Goal: Information Seeking & Learning: Learn about a topic

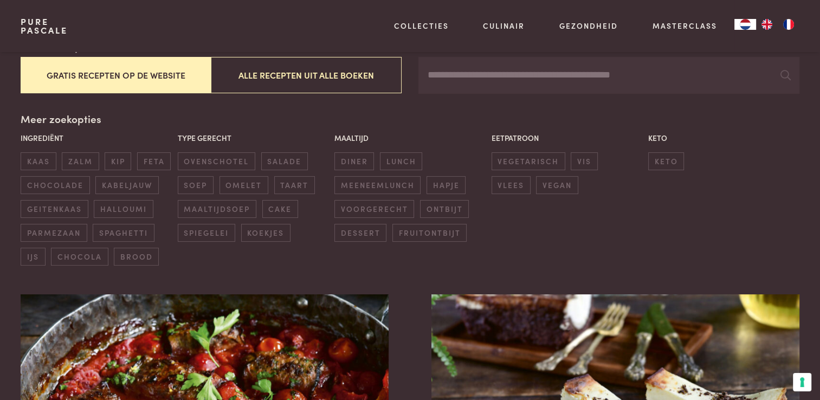
scroll to position [217, 0]
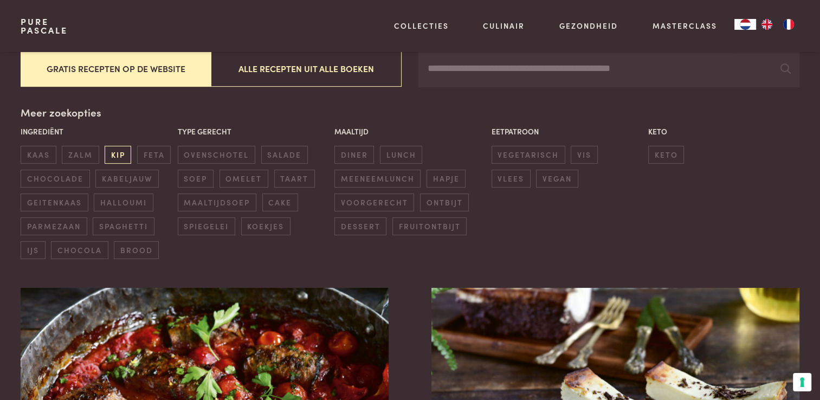
click at [111, 157] on span "kip" at bounding box center [118, 155] width 27 height 18
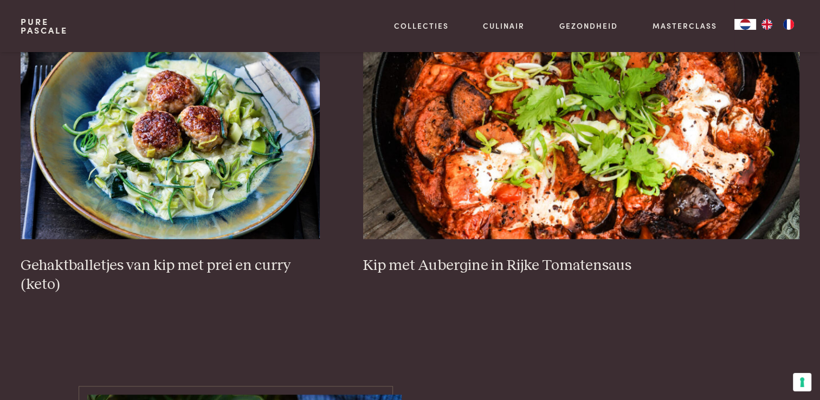
scroll to position [791, 0]
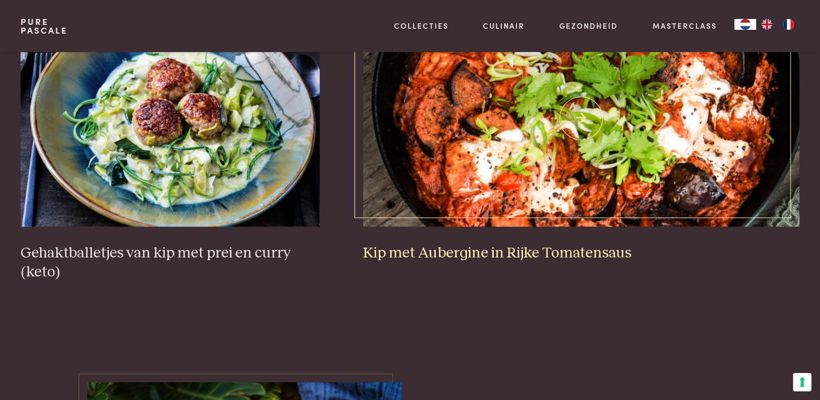
click at [472, 256] on h3 "Kip met Aubergine in Rijke Tomatensaus" at bounding box center [581, 253] width 436 height 19
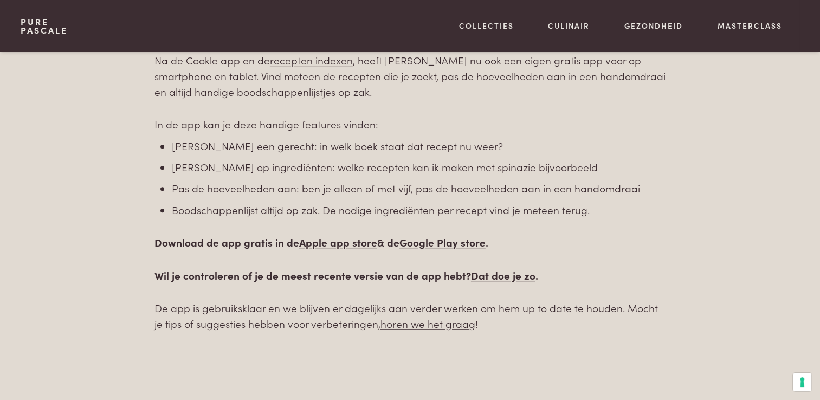
scroll to position [681, 0]
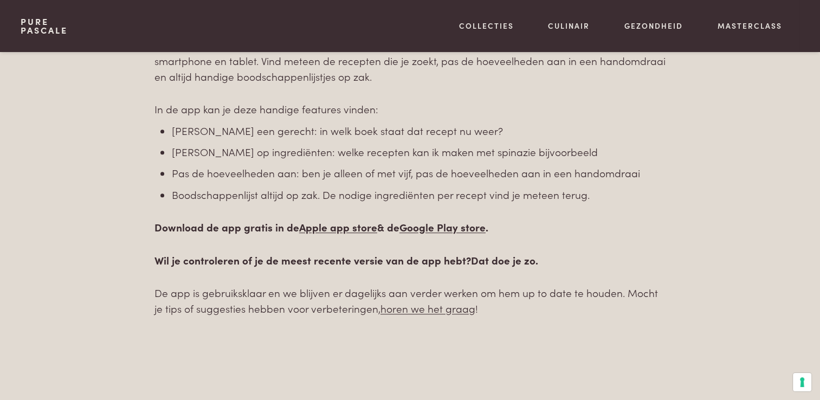
click at [496, 265] on link "Dat doe je zo" at bounding box center [503, 260] width 65 height 15
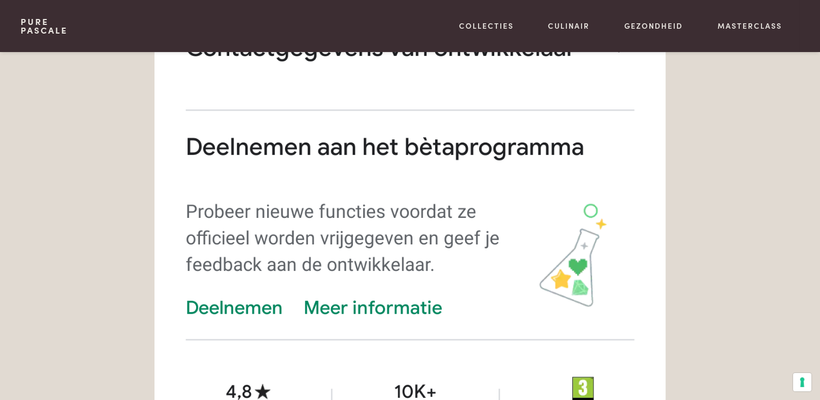
scroll to position [2494, 0]
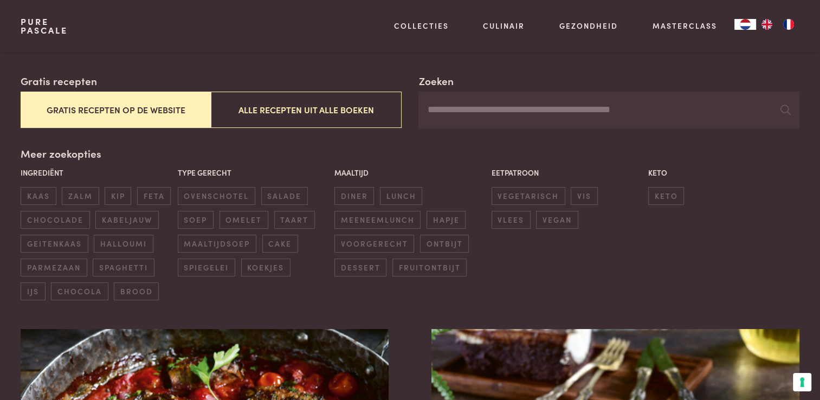
scroll to position [217, 0]
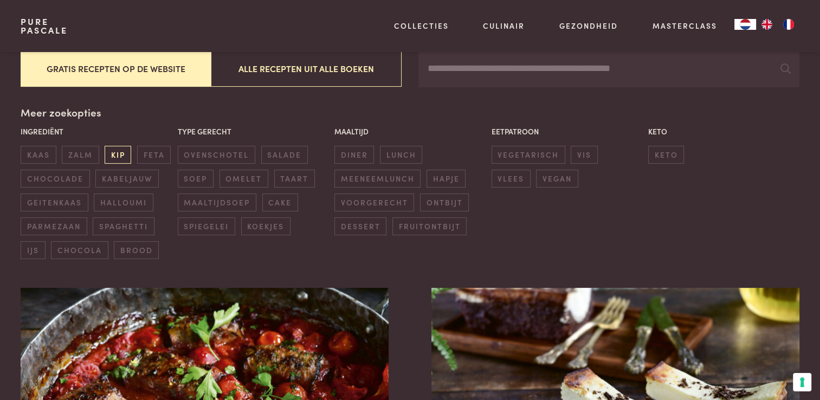
click at [115, 150] on span "kip" at bounding box center [118, 155] width 27 height 18
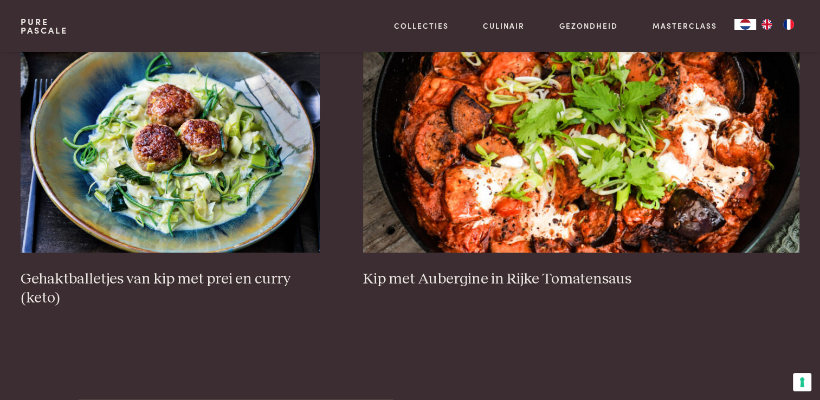
scroll to position [791, 0]
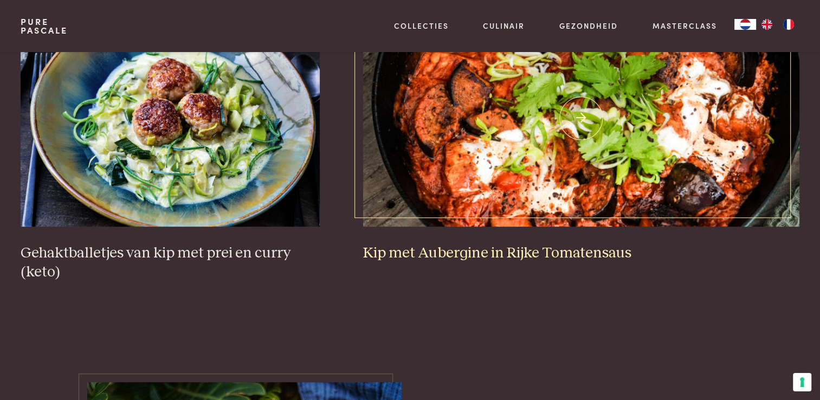
click at [461, 245] on h3 "Kip met Aubergine in Rijke Tomatensaus" at bounding box center [581, 253] width 436 height 19
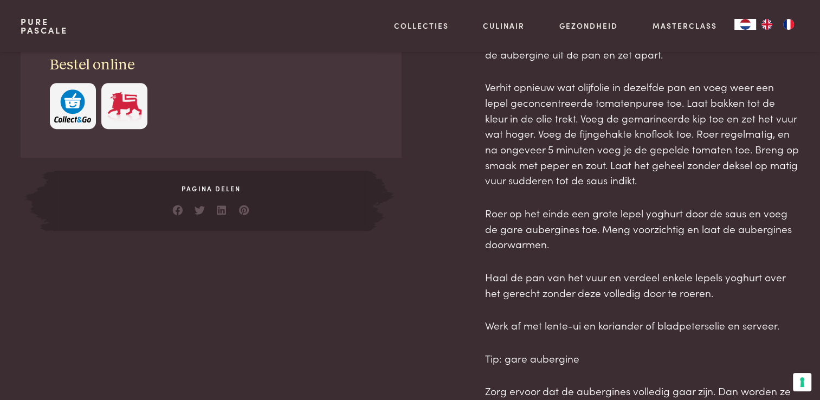
scroll to position [488, 0]
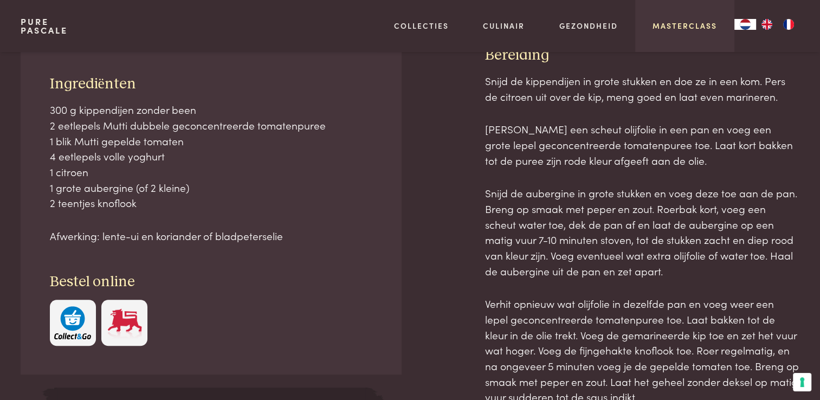
click at [694, 21] on link "Masterclass" at bounding box center [685, 25] width 65 height 11
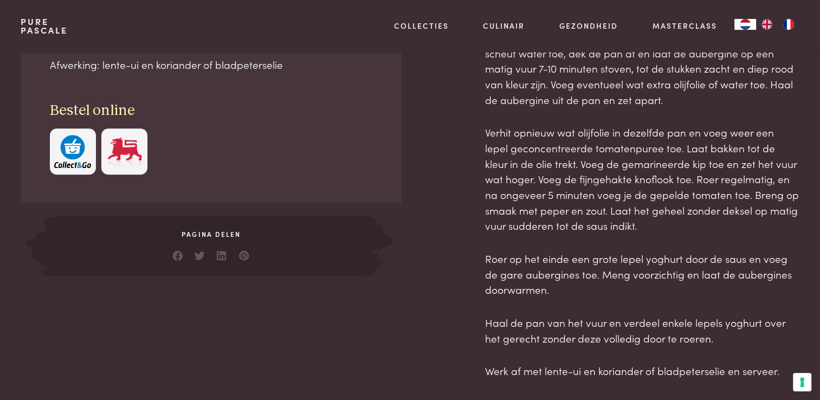
scroll to position [596, 0]
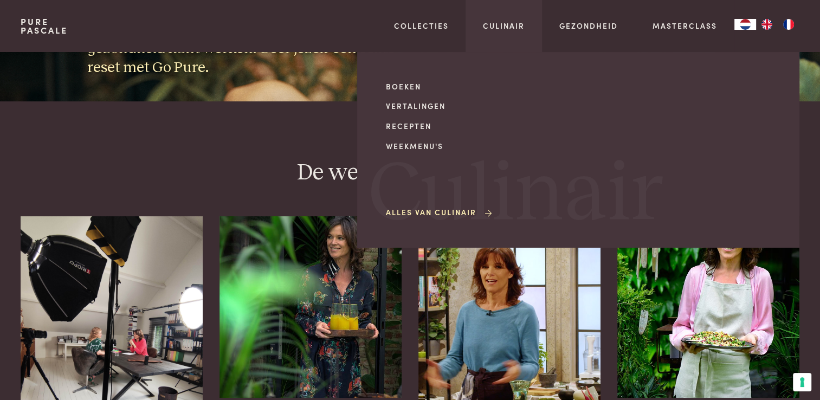
scroll to position [108, 0]
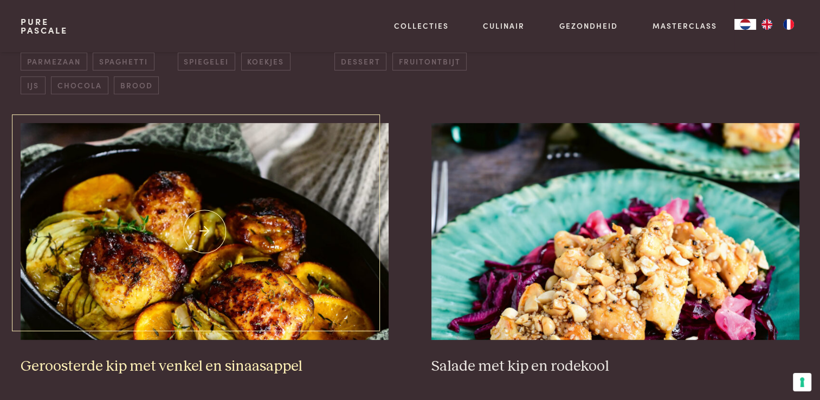
scroll to position [249, 0]
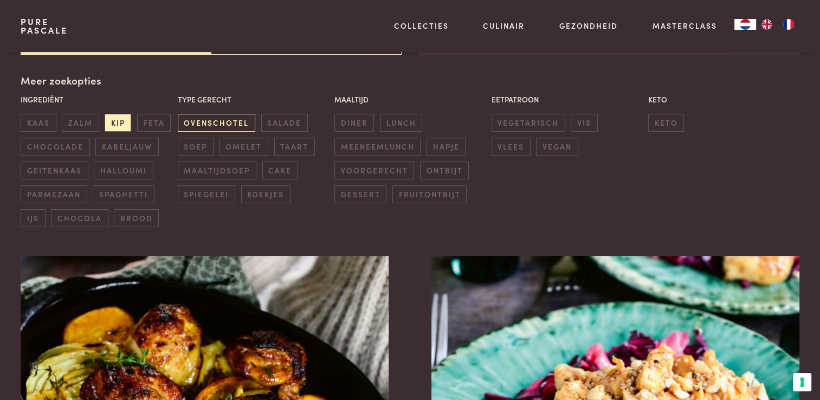
click at [221, 126] on span "ovenschotel" at bounding box center [217, 123] width 78 height 18
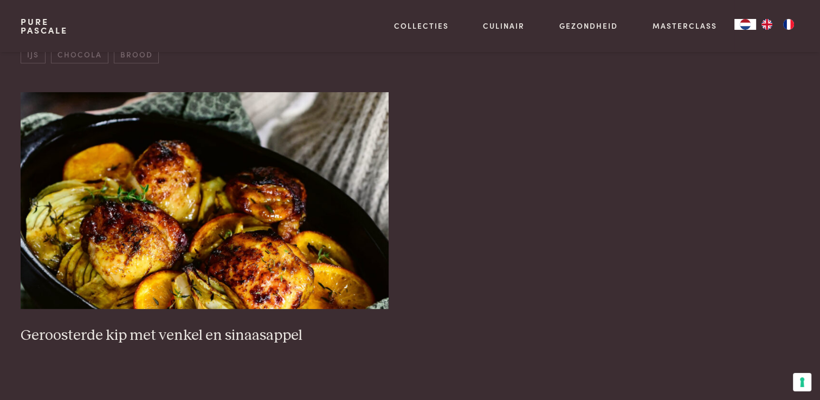
scroll to position [411, 0]
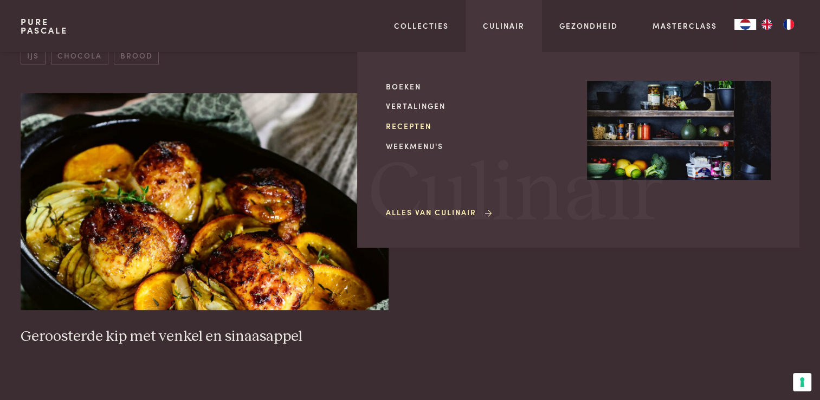
click at [418, 127] on link "Recepten" at bounding box center [478, 125] width 184 height 11
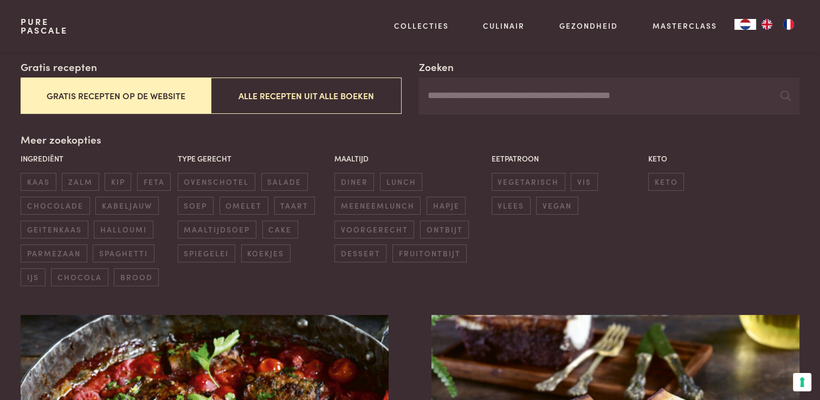
scroll to position [217, 0]
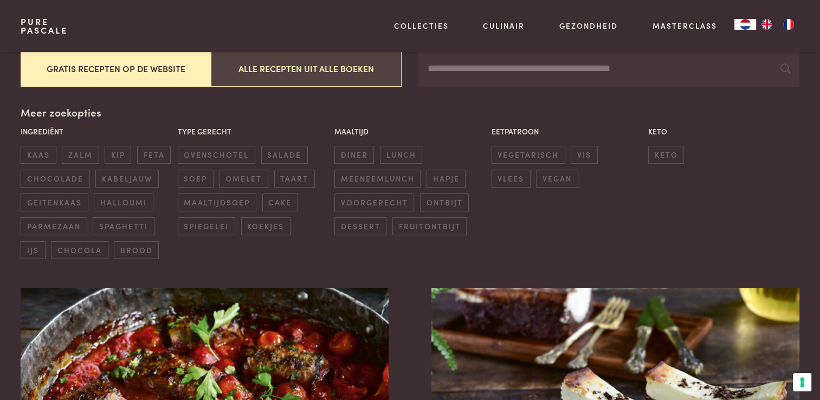
click at [299, 81] on button "Alle recepten uit alle boeken" at bounding box center [306, 68] width 190 height 36
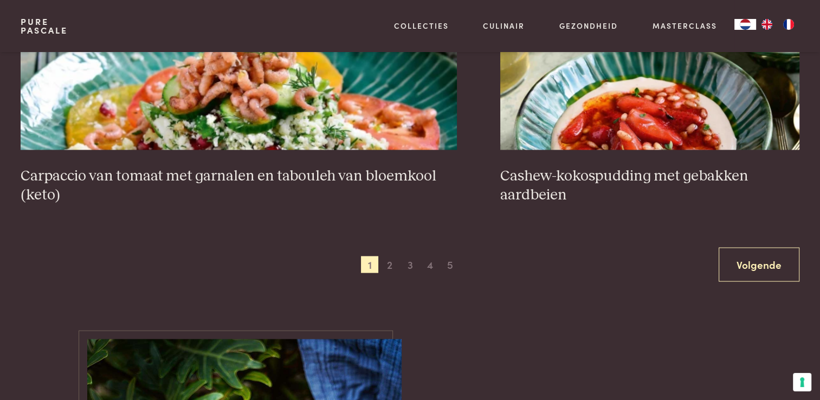
scroll to position [2092, 0]
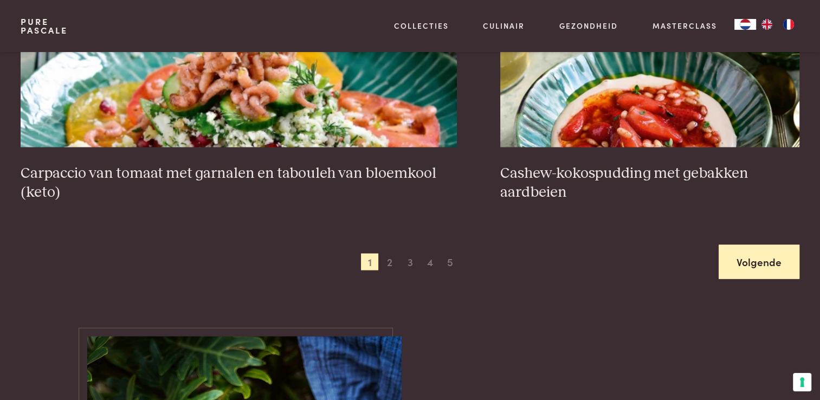
click at [744, 265] on link "Volgende" at bounding box center [759, 262] width 81 height 34
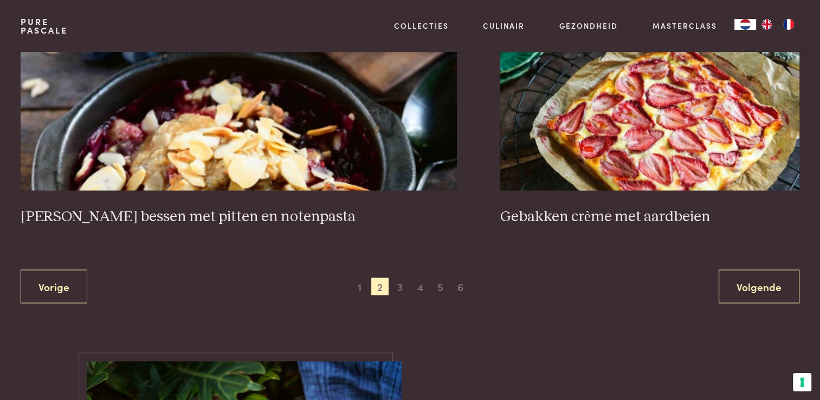
scroll to position [2092, 0]
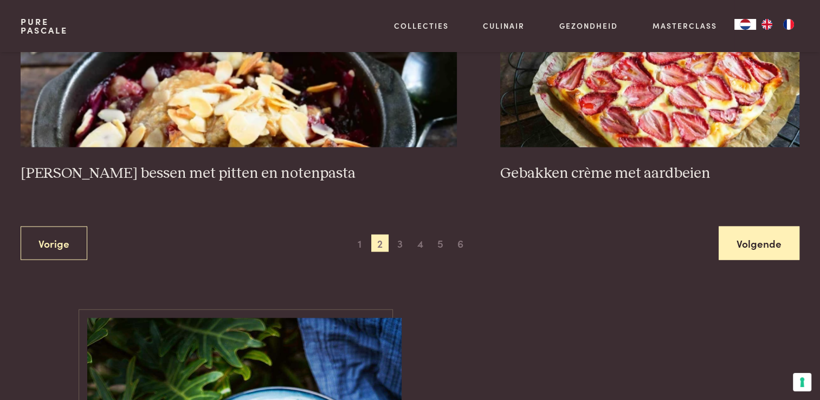
click at [775, 230] on link "Volgende" at bounding box center [759, 244] width 81 height 34
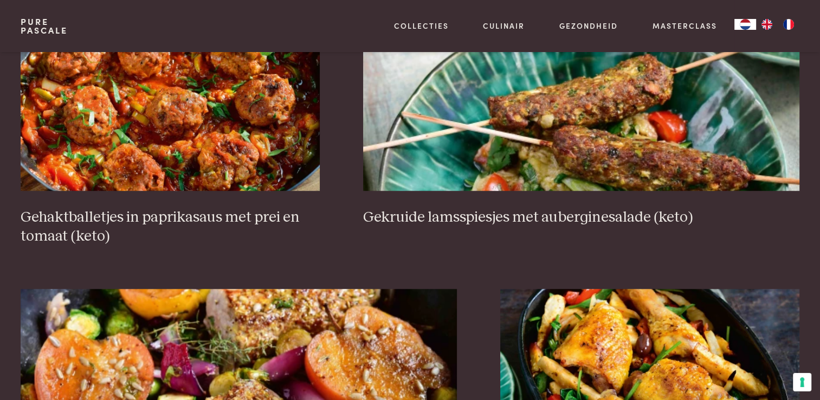
scroll to position [845, 0]
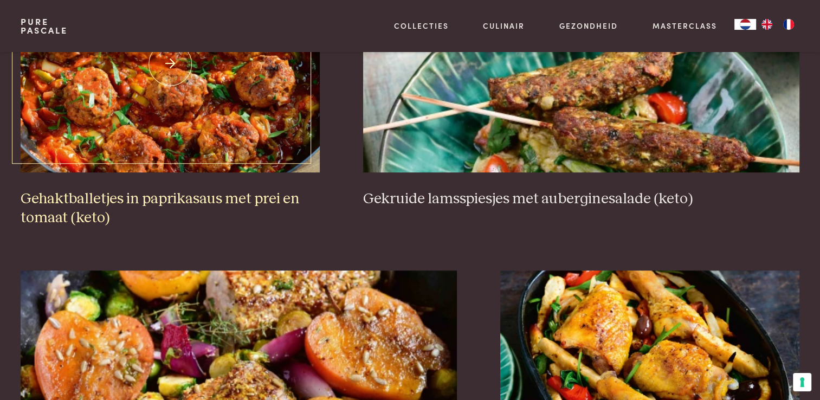
click at [231, 199] on h3 "Gehaktballetjes in paprikasaus met prei en tomaat (keto)" at bounding box center [170, 208] width 299 height 37
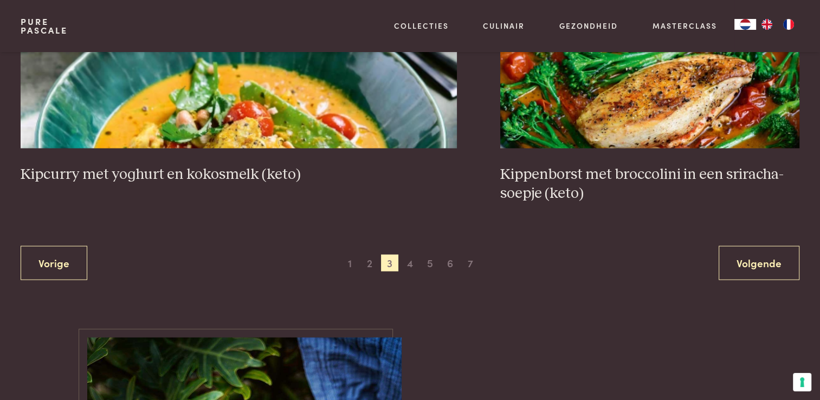
scroll to position [2092, 0]
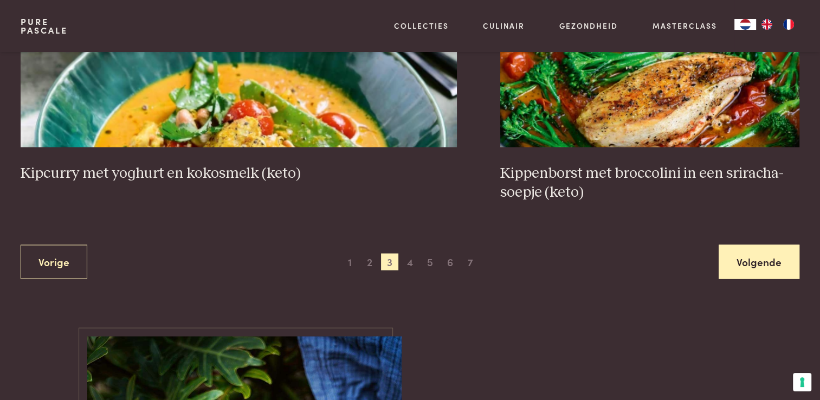
click at [748, 266] on link "Volgende" at bounding box center [759, 262] width 81 height 34
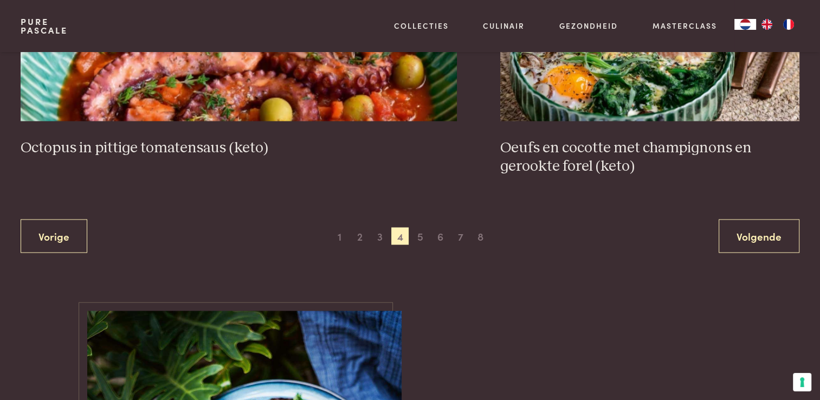
scroll to position [2146, 0]
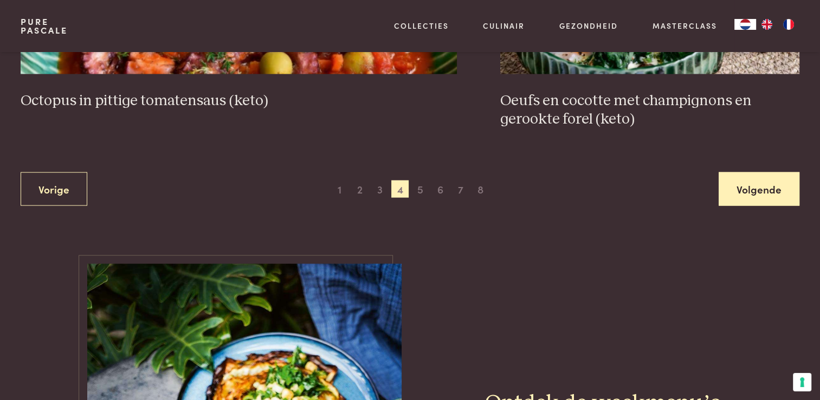
click at [744, 186] on link "Volgende" at bounding box center [759, 189] width 81 height 34
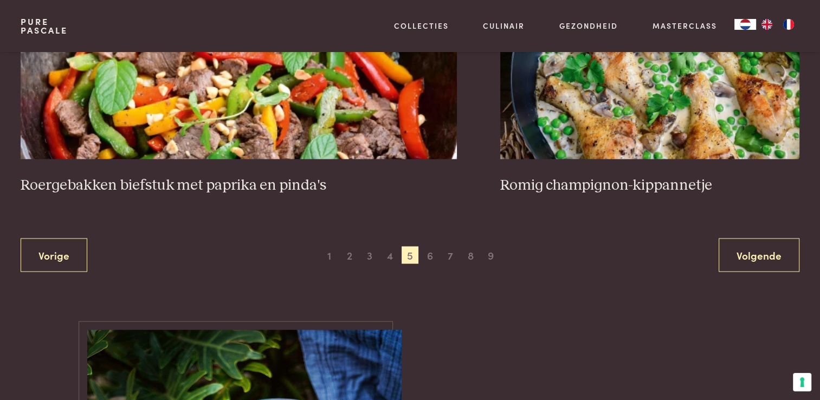
scroll to position [2092, 0]
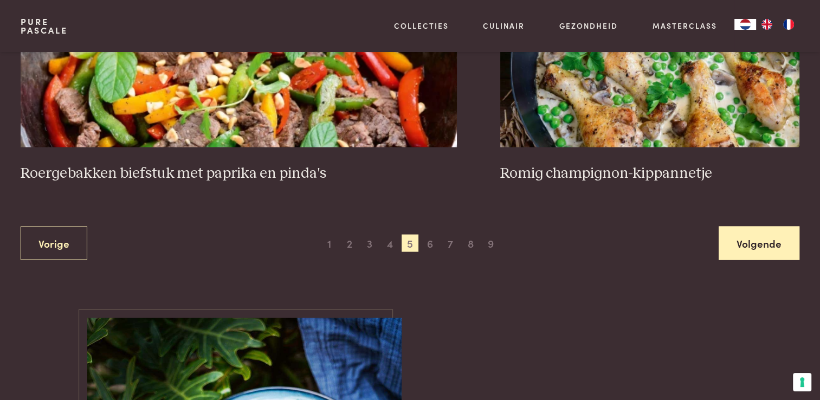
click at [753, 241] on link "Volgende" at bounding box center [759, 244] width 81 height 34
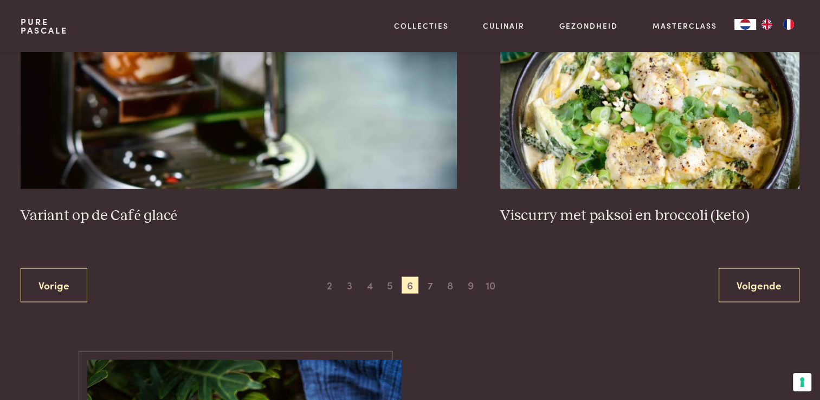
scroll to position [2038, 0]
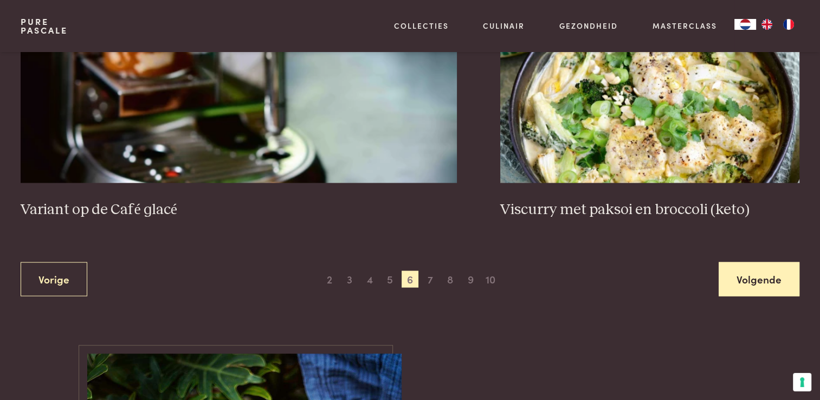
click at [786, 273] on link "Volgende" at bounding box center [759, 279] width 81 height 34
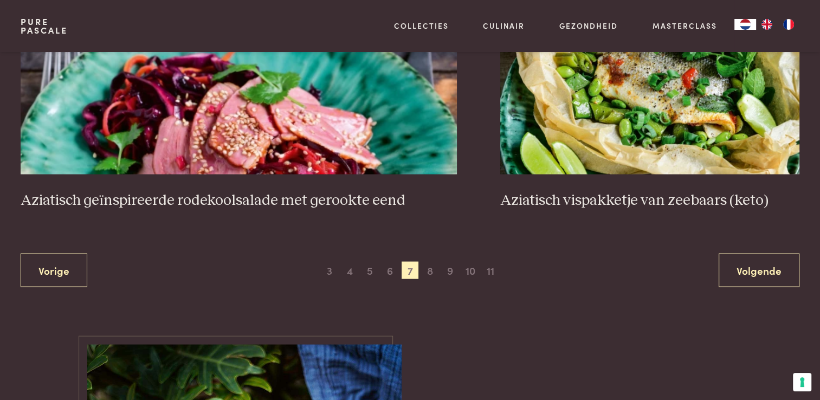
scroll to position [2038, 0]
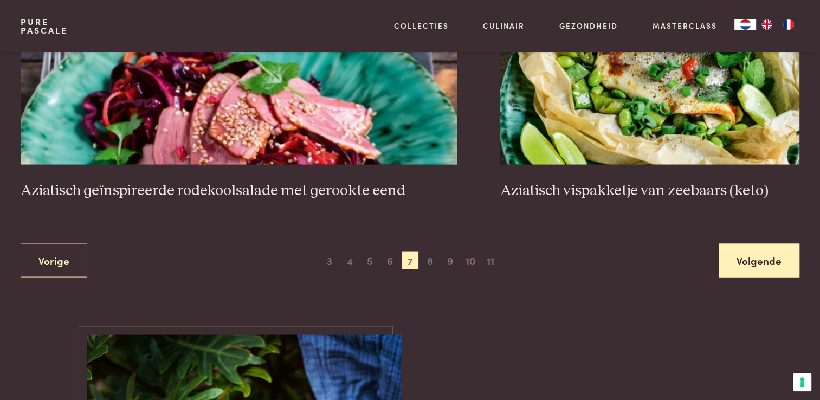
click at [743, 267] on link "Volgende" at bounding box center [759, 260] width 81 height 34
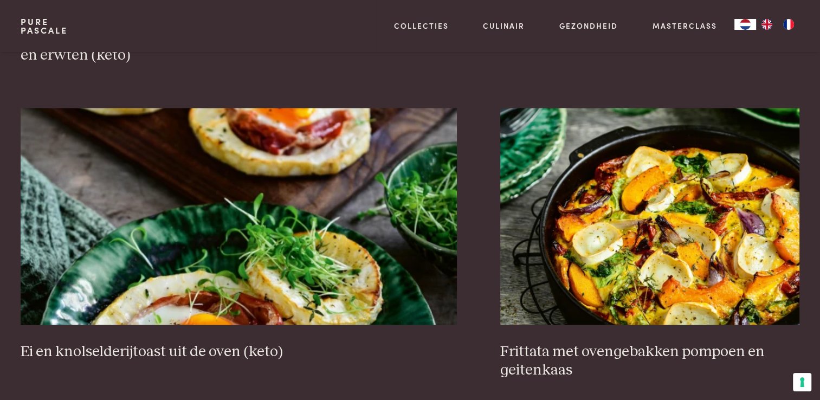
scroll to position [1984, 0]
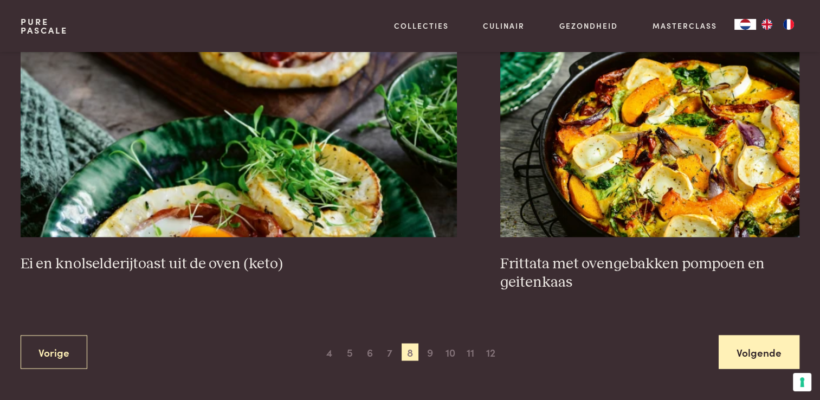
click at [742, 349] on link "Volgende" at bounding box center [759, 352] width 81 height 34
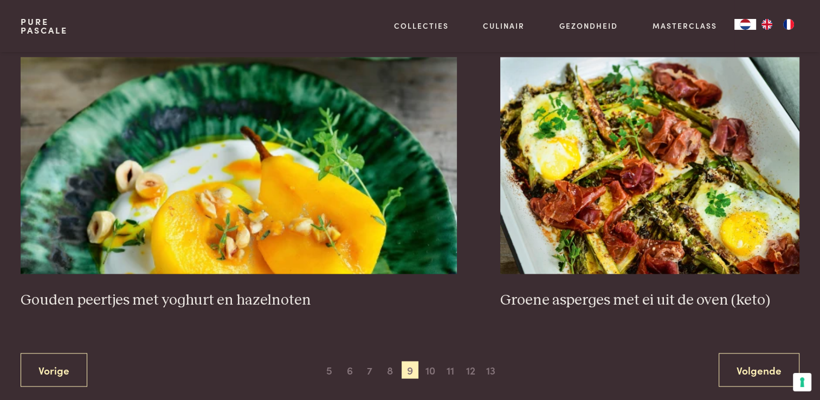
scroll to position [2092, 0]
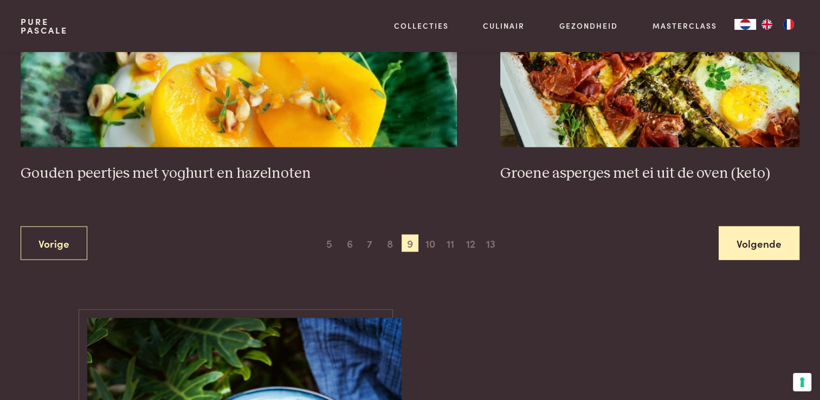
click at [764, 257] on link "Volgende" at bounding box center [759, 244] width 81 height 34
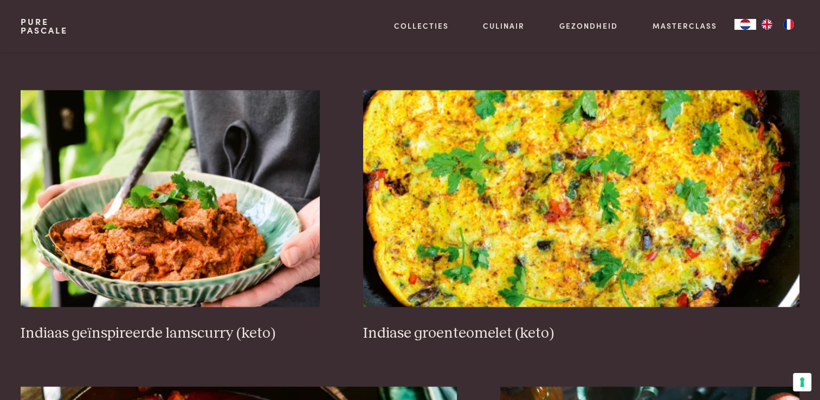
scroll to position [1604, 0]
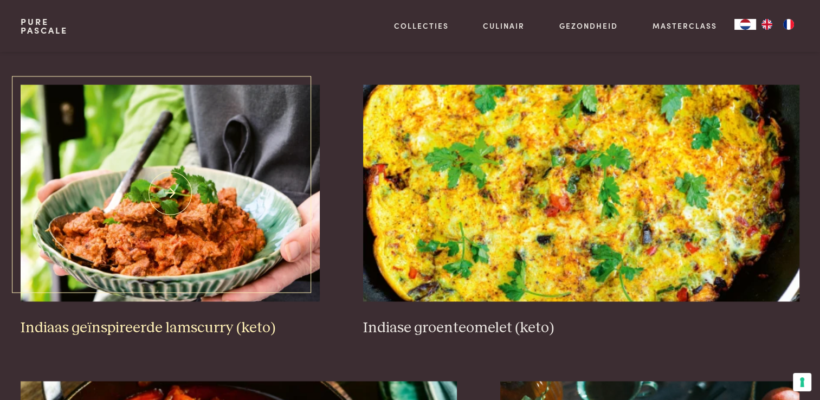
click at [104, 330] on h3 "Indiaas geïnspireerde lamscurry (keto)" at bounding box center [170, 328] width 299 height 19
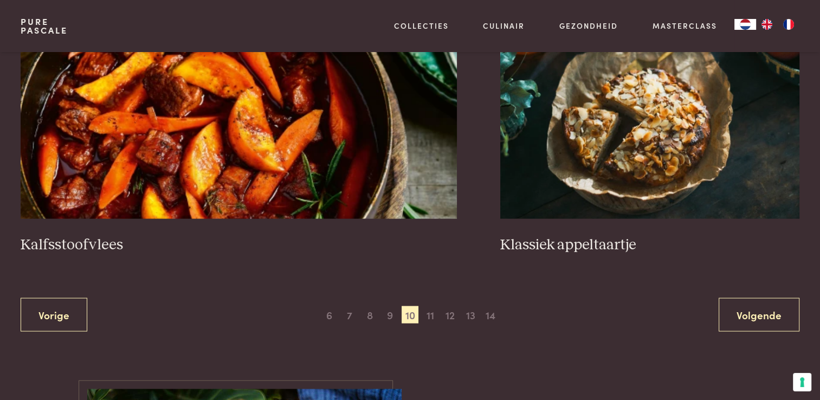
scroll to position [2092, 0]
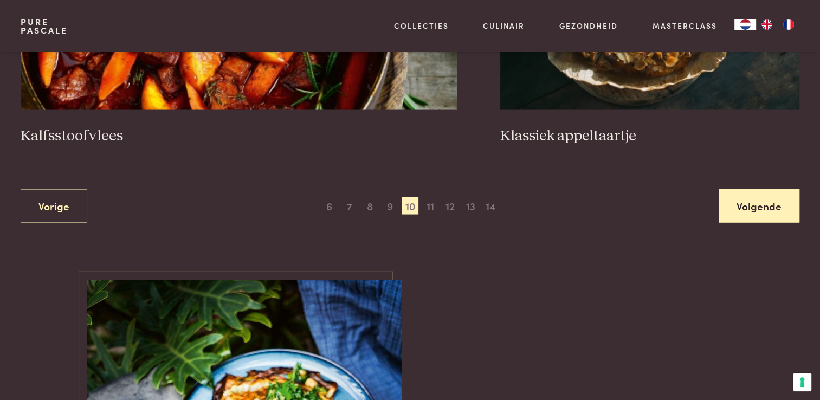
click at [742, 211] on link "Volgende" at bounding box center [759, 206] width 81 height 34
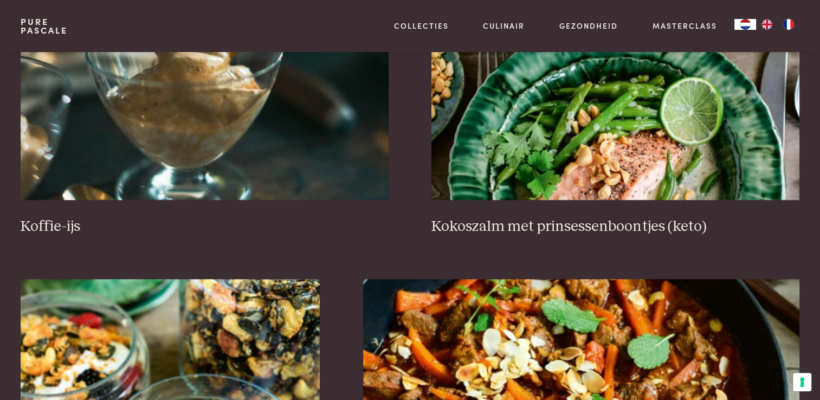
scroll to position [520, 0]
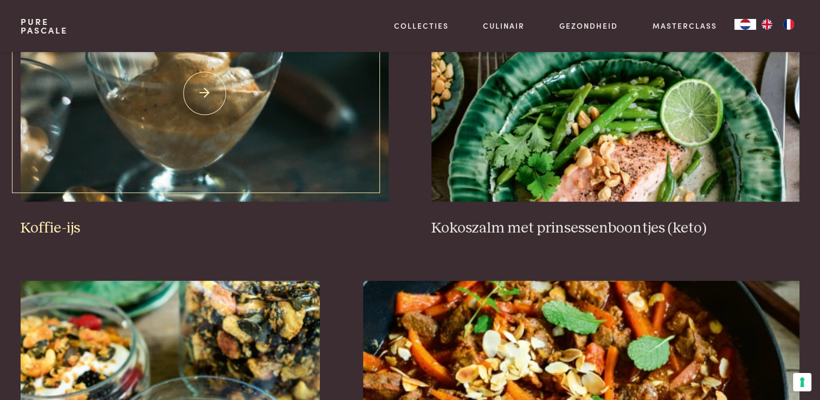
click at [48, 227] on h3 "Koffie-ijs" at bounding box center [205, 228] width 368 height 19
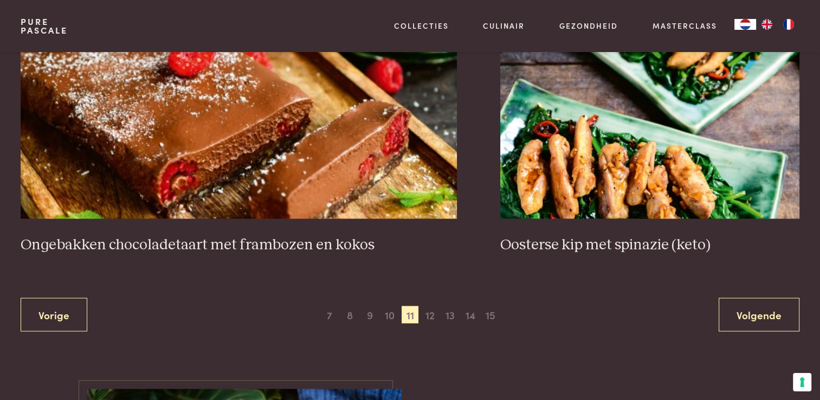
scroll to position [2092, 0]
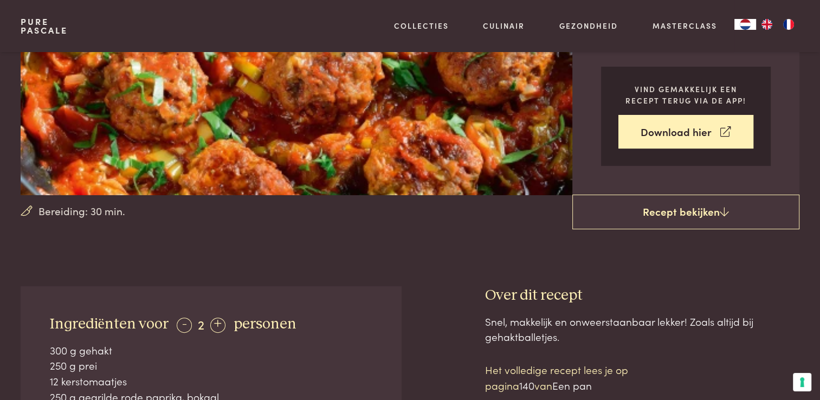
scroll to position [108, 0]
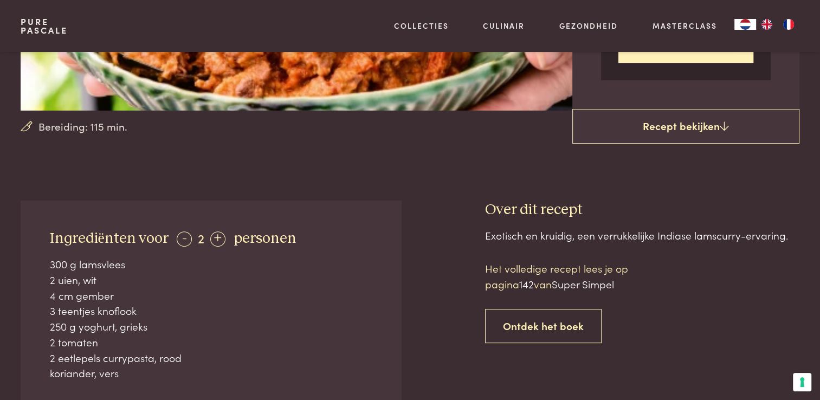
scroll to position [271, 0]
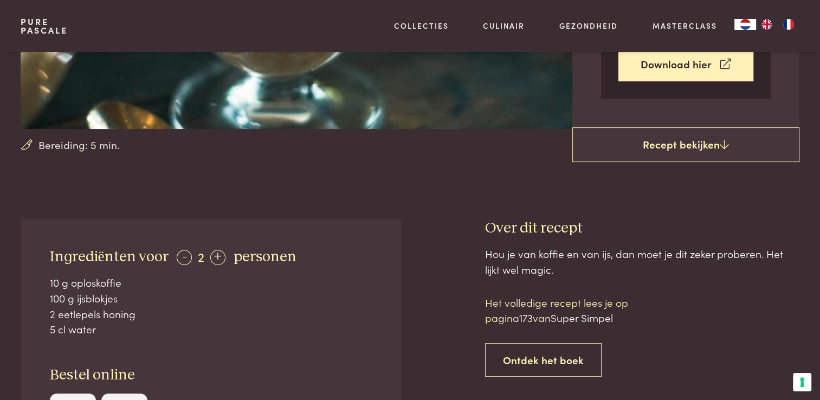
scroll to position [325, 0]
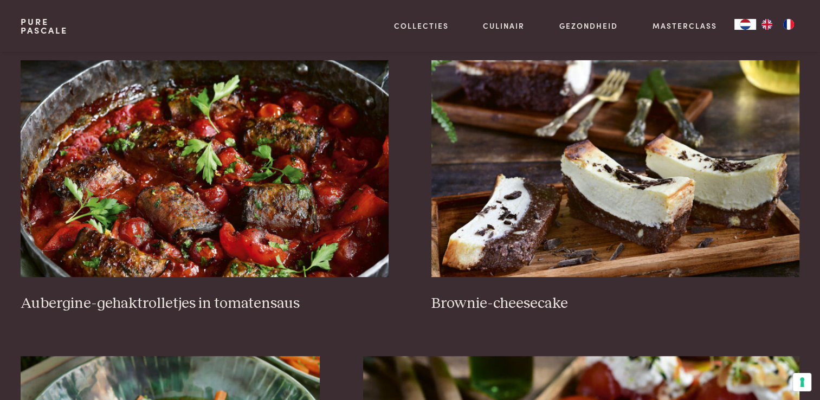
scroll to position [271, 0]
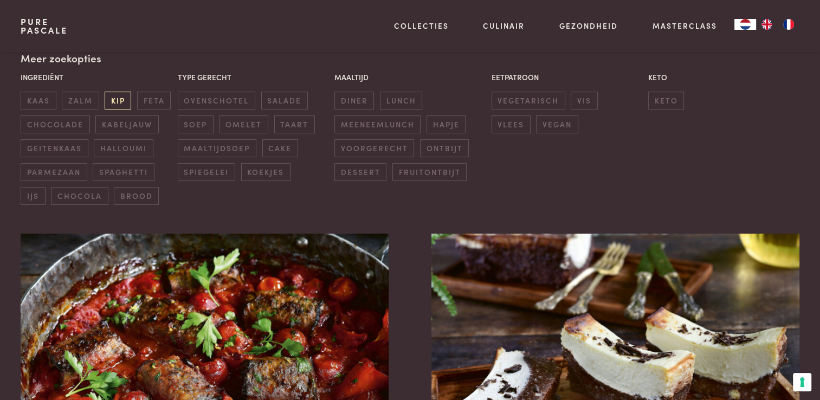
click at [118, 105] on span "kip" at bounding box center [118, 101] width 27 height 18
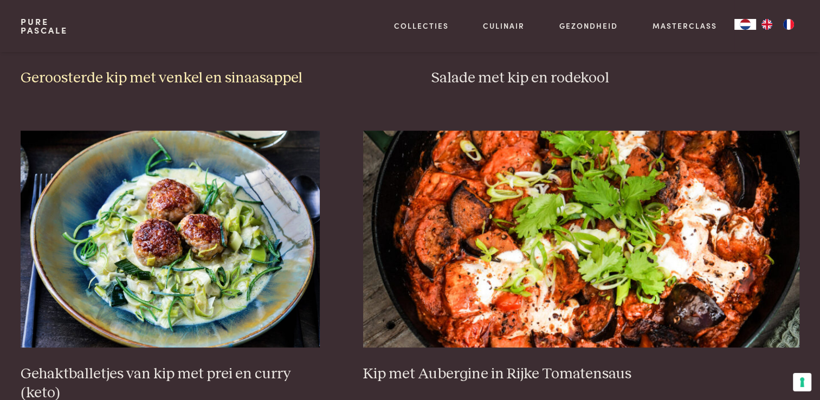
scroll to position [737, 0]
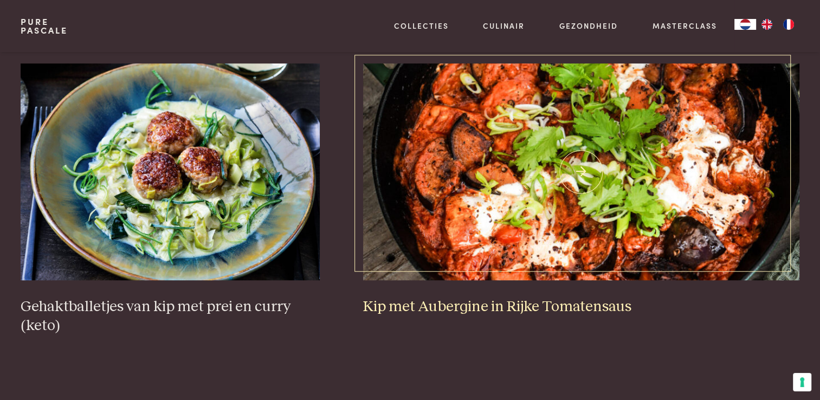
click at [424, 301] on h3 "Kip met Aubergine in Rijke Tomatensaus" at bounding box center [581, 307] width 436 height 19
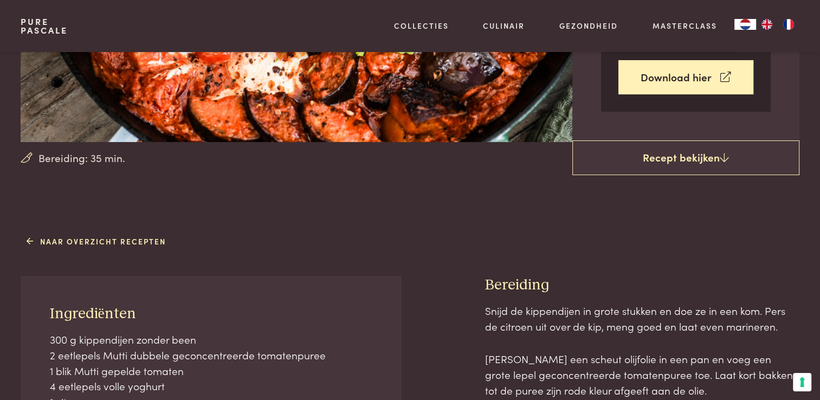
scroll to position [54, 0]
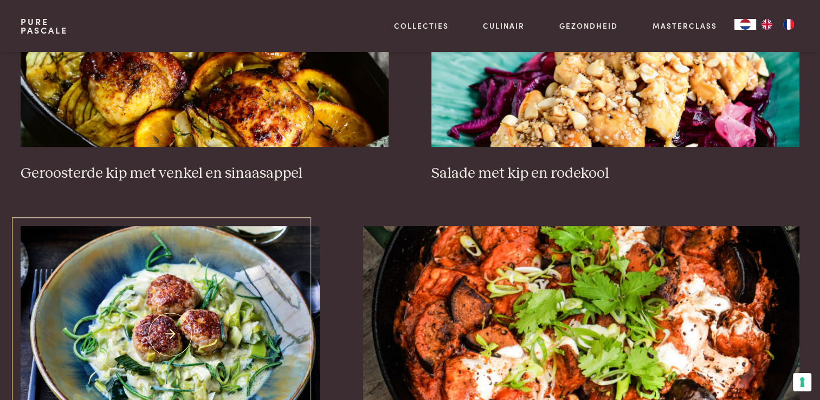
scroll to position [249, 0]
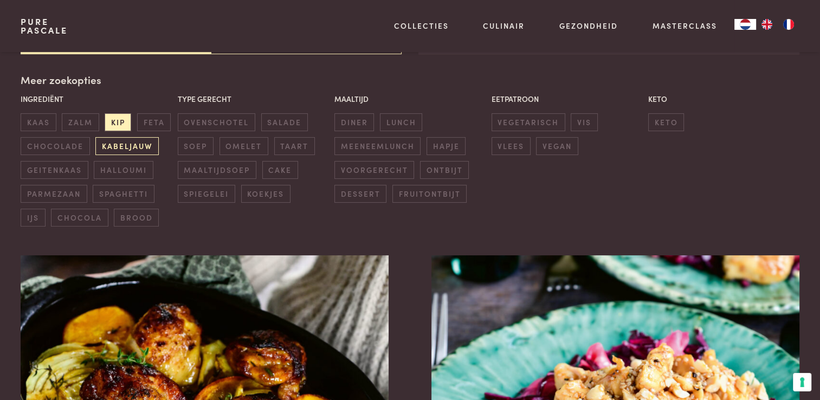
click at [118, 142] on span "kabeljauw" at bounding box center [126, 146] width 63 height 18
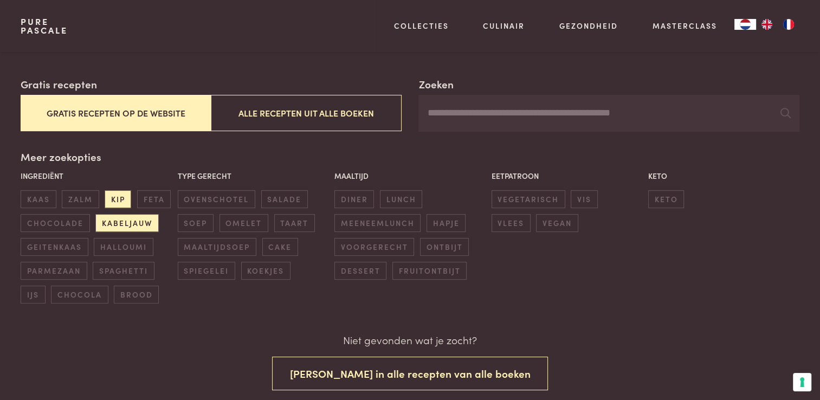
scroll to position [227, 0]
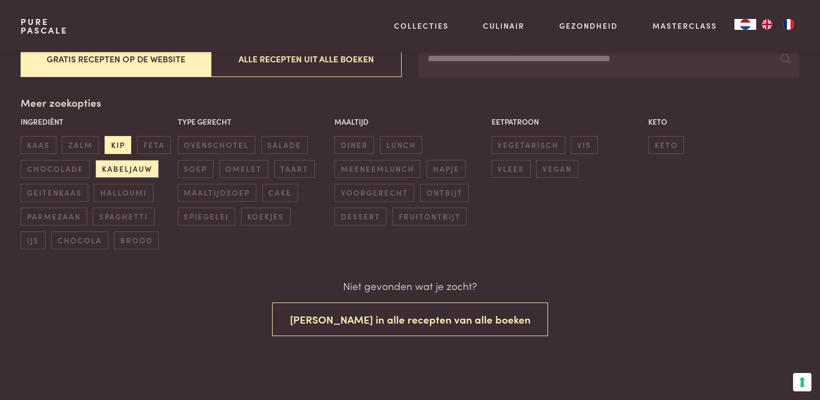
click at [113, 144] on span "kip" at bounding box center [118, 145] width 27 height 18
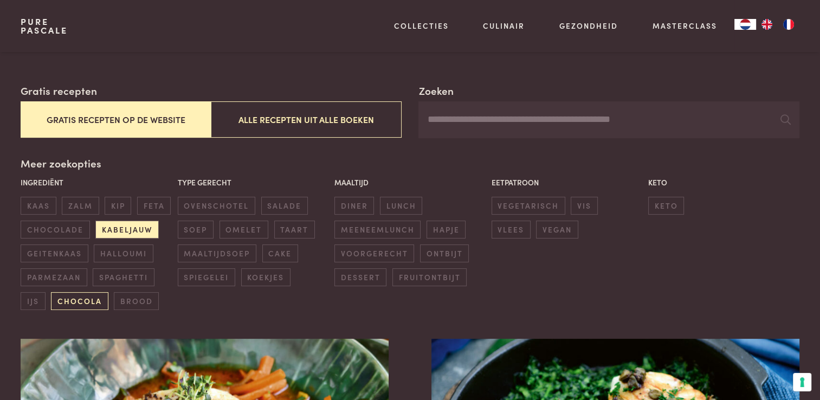
scroll to position [217, 0]
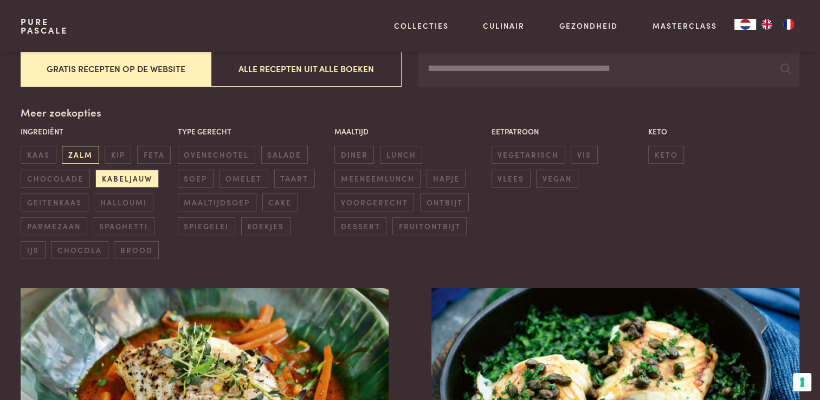
click at [78, 157] on span "zalm" at bounding box center [80, 155] width 37 height 18
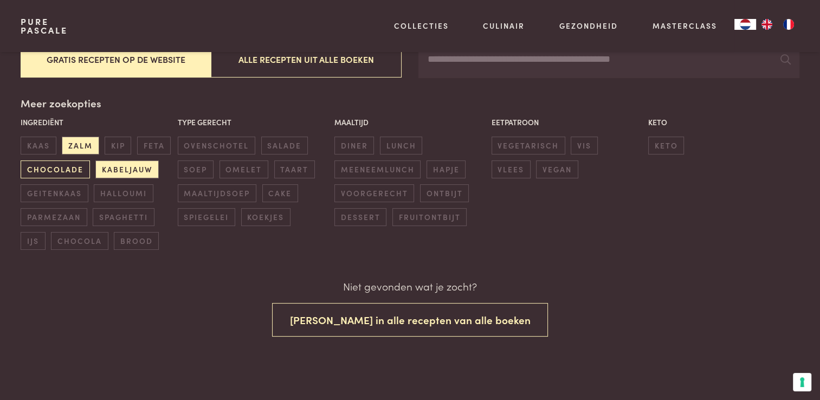
scroll to position [227, 0]
click at [108, 164] on span "kabeljauw" at bounding box center [126, 169] width 63 height 18
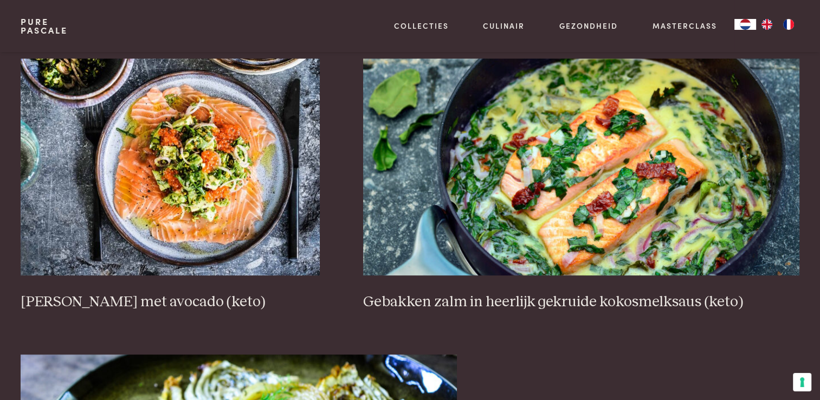
scroll to position [791, 0]
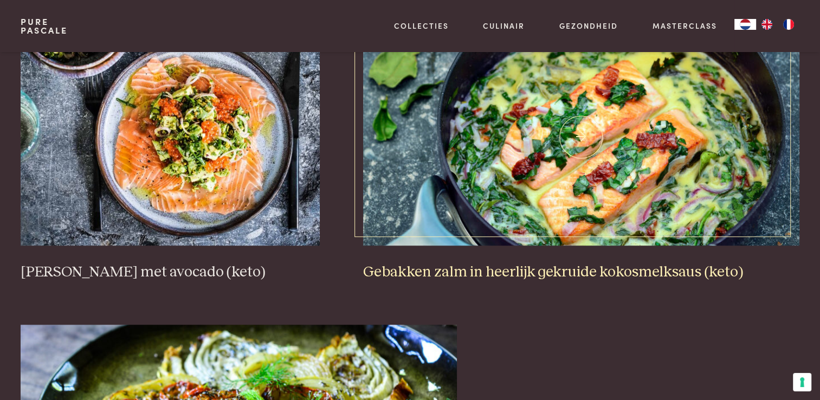
click at [449, 272] on h3 "Gebakken zalm in heerlijk gekruide kokosmelksaus (keto)" at bounding box center [581, 272] width 436 height 19
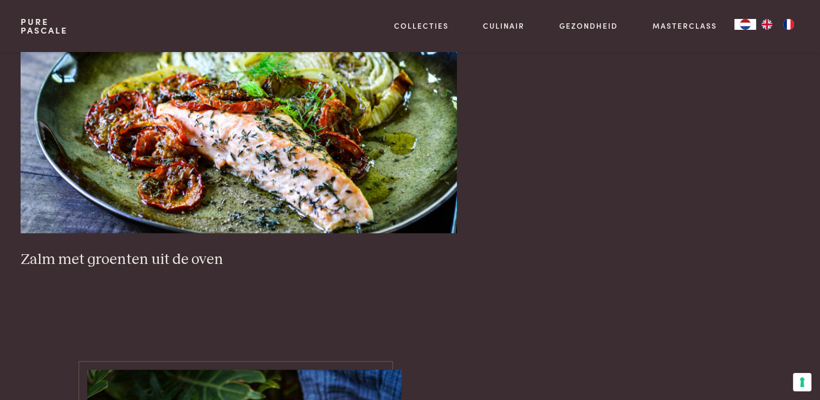
scroll to position [1116, 0]
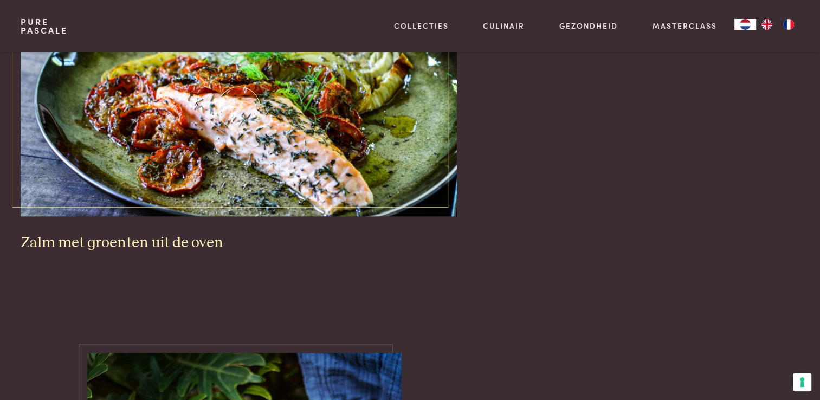
click at [84, 244] on h3 "Zalm met groenten uit de oven" at bounding box center [239, 243] width 436 height 19
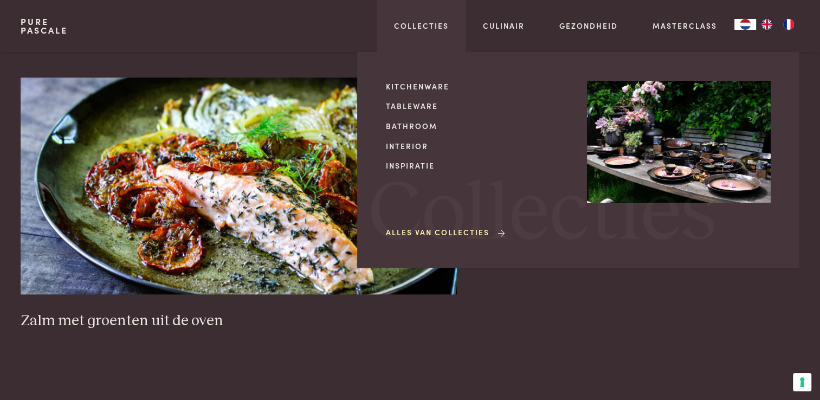
scroll to position [954, 0]
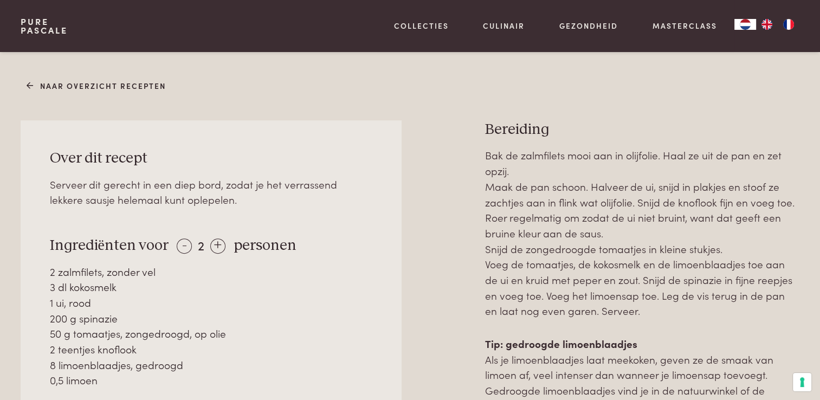
scroll to position [325, 0]
